Goal: Task Accomplishment & Management: Use online tool/utility

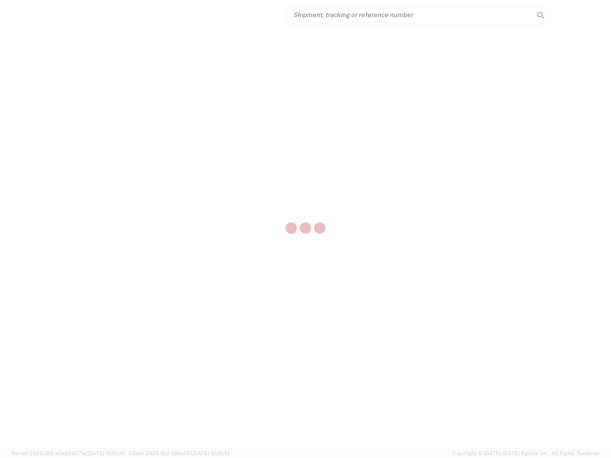
select select "US"
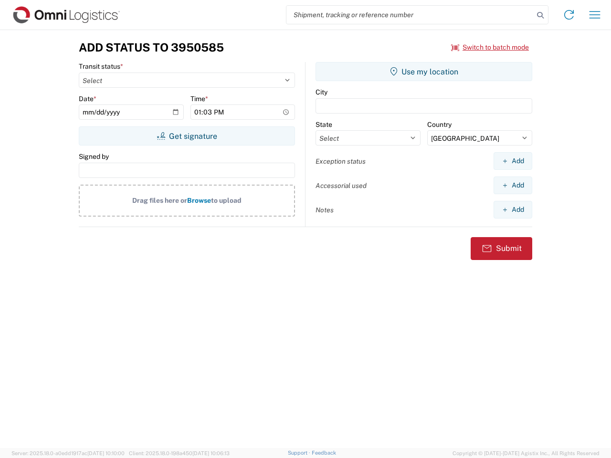
click at [410, 15] on input "search" at bounding box center [410, 15] width 247 height 18
click at [541, 15] on icon at bounding box center [540, 15] width 13 height 13
click at [569, 15] on icon at bounding box center [569, 14] width 15 height 15
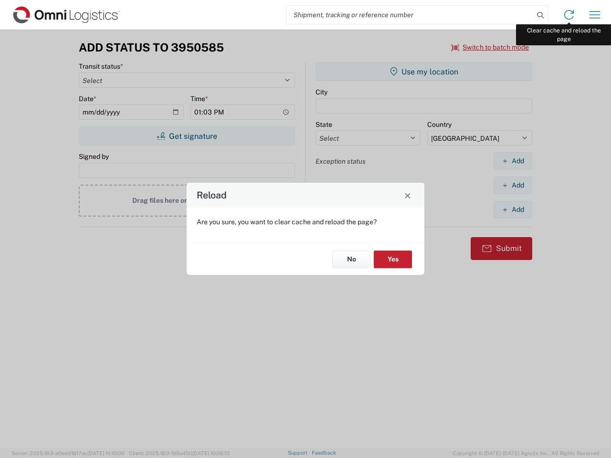
click at [595, 15] on div "Reload Are you sure, you want to clear cache and reload the page? No Yes" at bounding box center [305, 229] width 611 height 458
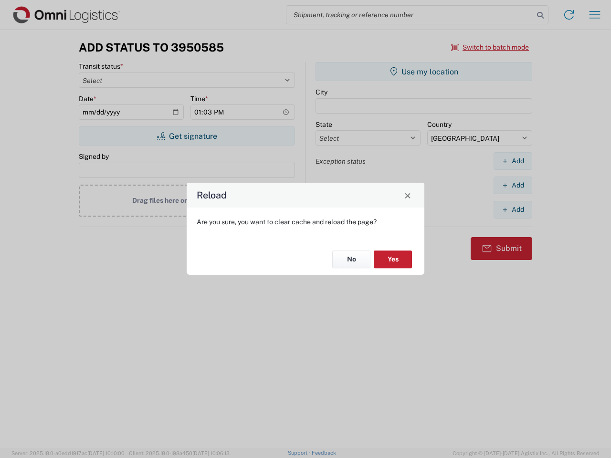
click at [490, 47] on div "Reload Are you sure, you want to clear cache and reload the page? No Yes" at bounding box center [305, 229] width 611 height 458
click at [187, 136] on div "Reload Are you sure, you want to clear cache and reload the page? No Yes" at bounding box center [305, 229] width 611 height 458
click at [424, 72] on div "Reload Are you sure, you want to clear cache and reload the page? No Yes" at bounding box center [305, 229] width 611 height 458
click at [513, 161] on div "Reload Are you sure, you want to clear cache and reload the page? No Yes" at bounding box center [305, 229] width 611 height 458
click at [513, 185] on div "Reload Are you sure, you want to clear cache and reload the page? No Yes" at bounding box center [305, 229] width 611 height 458
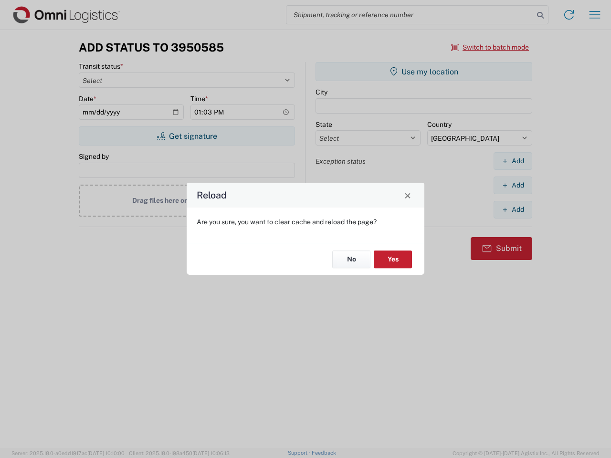
click at [513, 210] on div "Reload Are you sure, you want to clear cache and reload the page? No Yes" at bounding box center [305, 229] width 611 height 458
